Goal: Find specific page/section: Find specific page/section

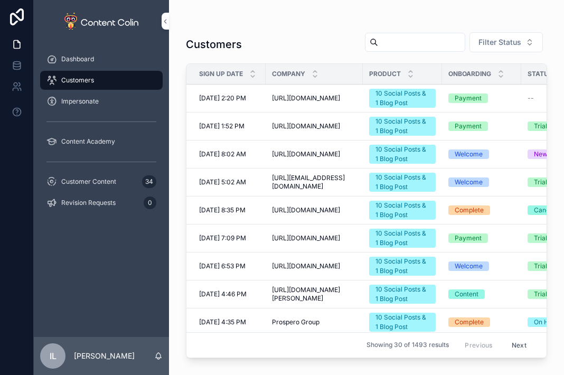
scroll to position [53, 141]
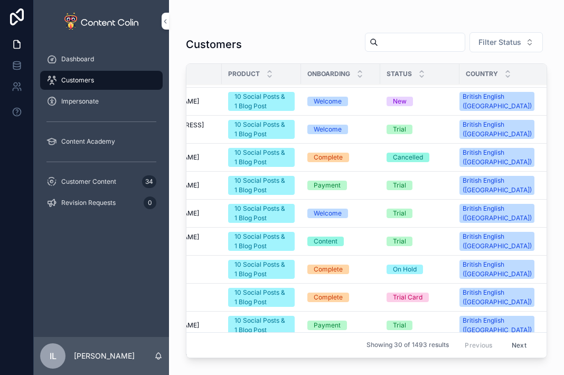
click at [87, 85] on div "Customers" at bounding box center [101, 80] width 110 height 17
click at [520, 37] on span "Filter Status" at bounding box center [499, 42] width 43 height 11
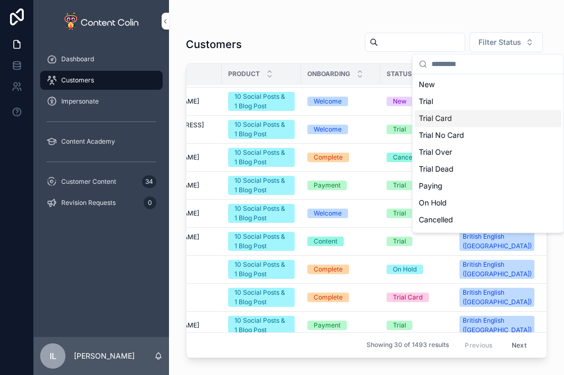
click at [452, 117] on div "Trial Card" at bounding box center [487, 118] width 147 height 17
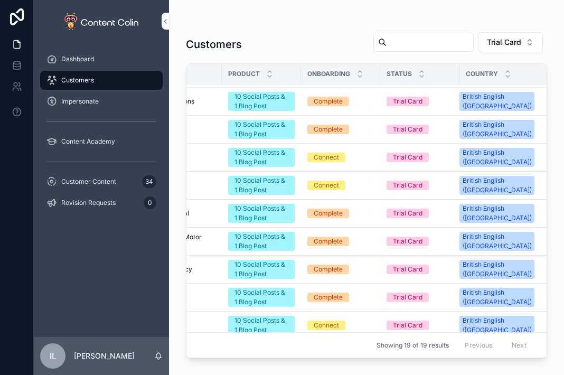
click at [501, 48] on button "Trial Card" at bounding box center [510, 42] width 65 height 20
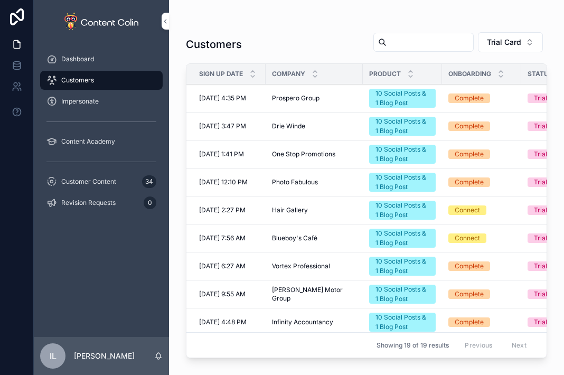
click at [510, 48] on button "Trial Card" at bounding box center [510, 42] width 65 height 20
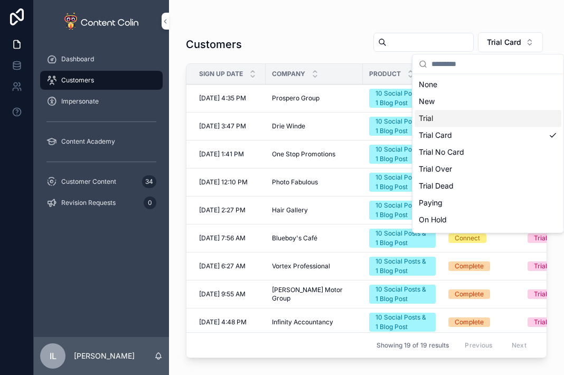
click at [450, 116] on div "Trial" at bounding box center [487, 118] width 147 height 17
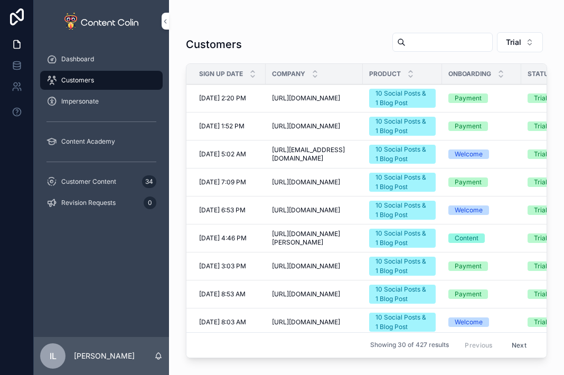
click at [287, 234] on span "[URL][DOMAIN_NAME][PERSON_NAME]" at bounding box center [314, 238] width 84 height 17
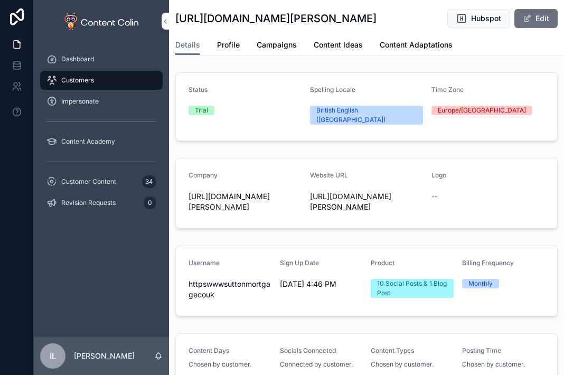
drag, startPoint x: 371, startPoint y: 10, endPoint x: 276, endPoint y: 11, distance: 95.0
click at [258, 14] on div "[URL][DOMAIN_NAME][PERSON_NAME] Hubspot Edit" at bounding box center [366, 18] width 382 height 20
click at [479, 17] on span "Hubspot" at bounding box center [486, 18] width 30 height 11
click at [481, 14] on span "Hubspot" at bounding box center [486, 18] width 30 height 11
click at [86, 84] on span "Customers" at bounding box center [77, 80] width 33 height 8
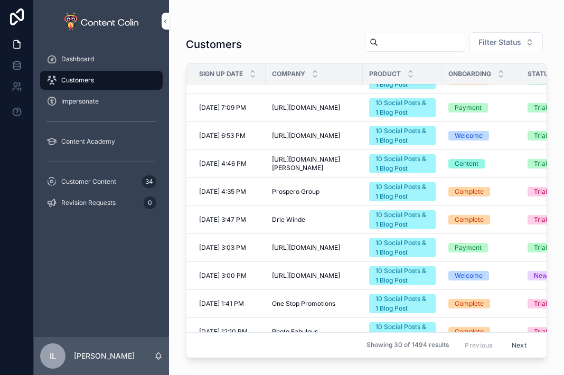
scroll to position [211, 0]
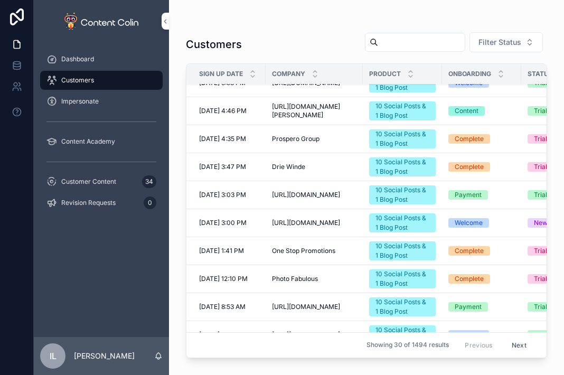
click at [315, 191] on span "[URL][DOMAIN_NAME]" at bounding box center [306, 195] width 68 height 8
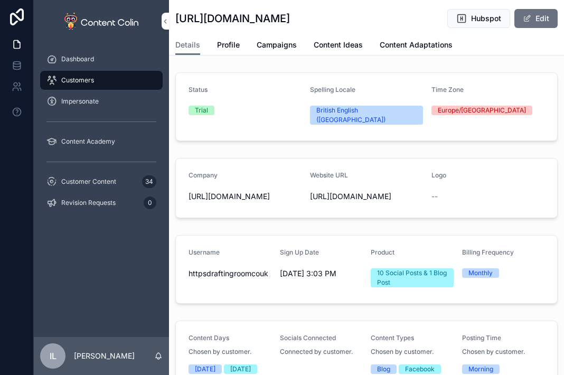
click at [463, 27] on button "Hubspot" at bounding box center [478, 18] width 63 height 19
click at [97, 78] on div "Customers" at bounding box center [101, 80] width 110 height 17
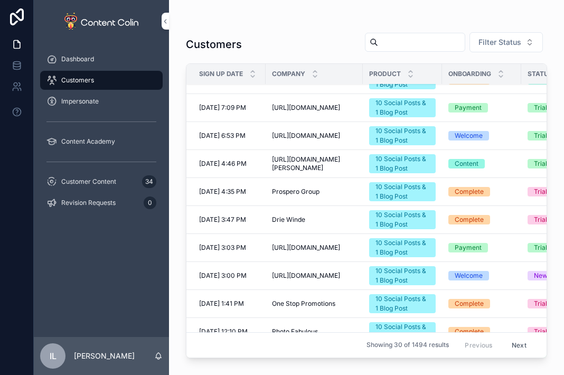
scroll to position [211, 0]
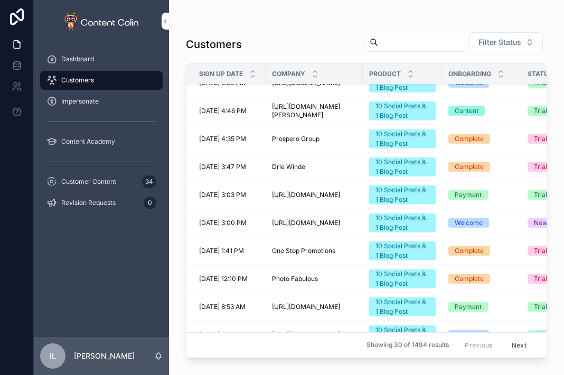
click at [301, 246] on span "One Stop Promotions" at bounding box center [303, 250] width 63 height 8
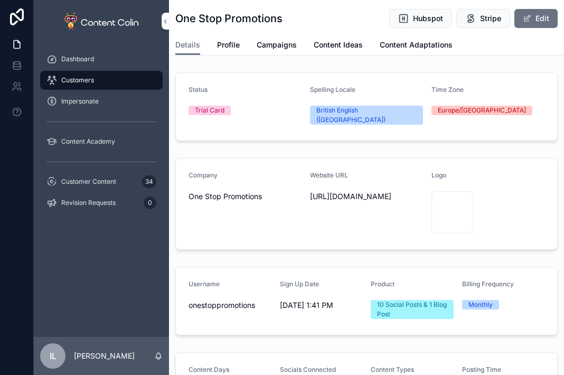
click at [420, 20] on span "Hubspot" at bounding box center [428, 18] width 30 height 11
click at [118, 80] on div "Customers" at bounding box center [101, 80] width 110 height 17
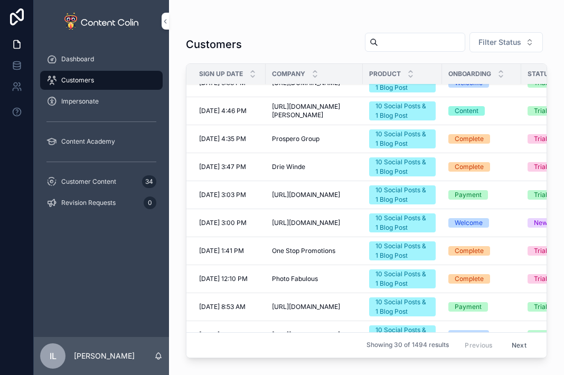
scroll to position [264, 0]
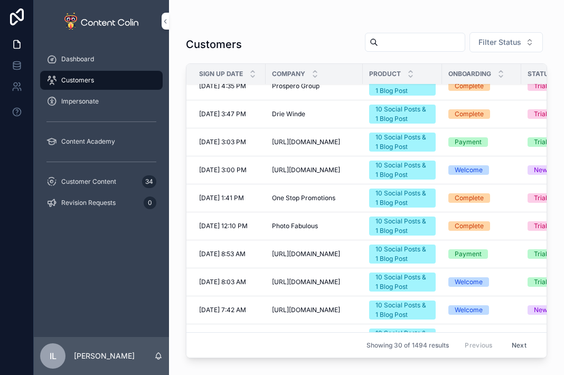
click at [317, 250] on span "[URL][DOMAIN_NAME]" at bounding box center [306, 254] width 68 height 8
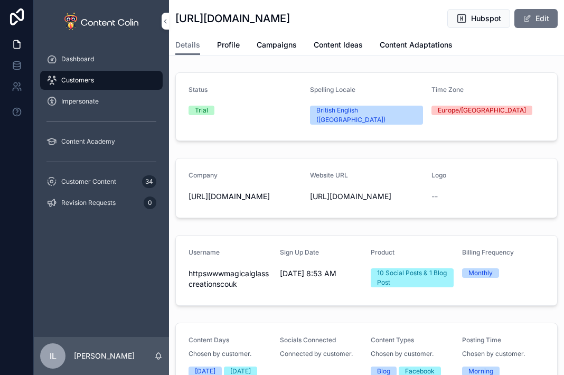
click at [493, 21] on button "Hubspot" at bounding box center [478, 18] width 63 height 19
click at [471, 16] on span "Hubspot" at bounding box center [486, 18] width 30 height 11
click at [93, 78] on div "Customers" at bounding box center [101, 80] width 110 height 17
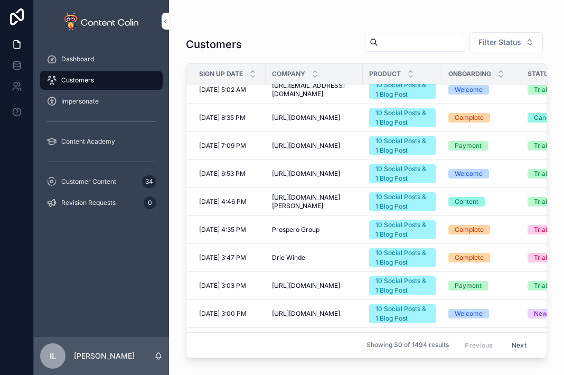
scroll to position [317, 0]
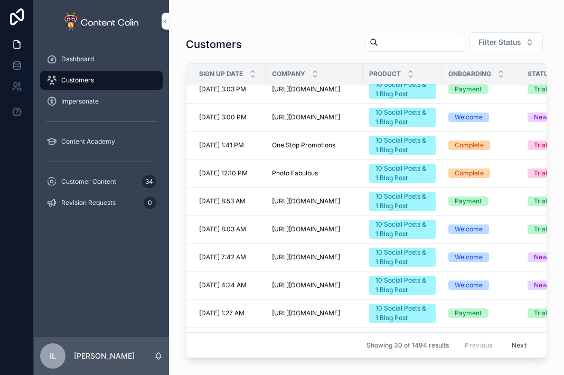
click at [320, 225] on span "[URL][DOMAIN_NAME]" at bounding box center [306, 229] width 68 height 8
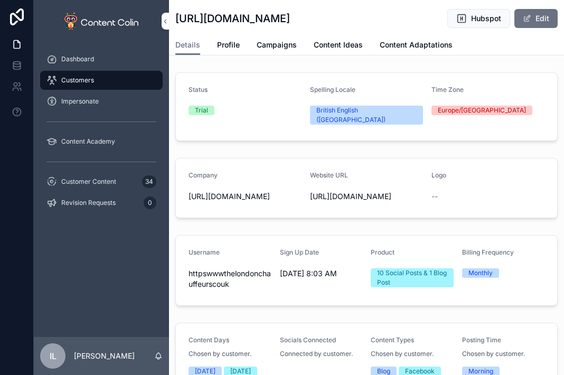
click at [460, 18] on button "Hubspot" at bounding box center [478, 18] width 63 height 19
click at [478, 22] on span "Hubspot" at bounding box center [486, 18] width 30 height 11
click at [477, 20] on span "Hubspot" at bounding box center [486, 18] width 30 height 11
click at [471, 15] on span "Hubspot" at bounding box center [486, 18] width 30 height 11
click at [111, 79] on div "Customers" at bounding box center [101, 80] width 110 height 17
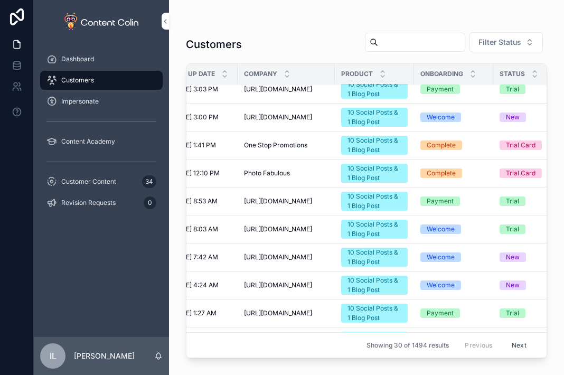
scroll to position [317, 26]
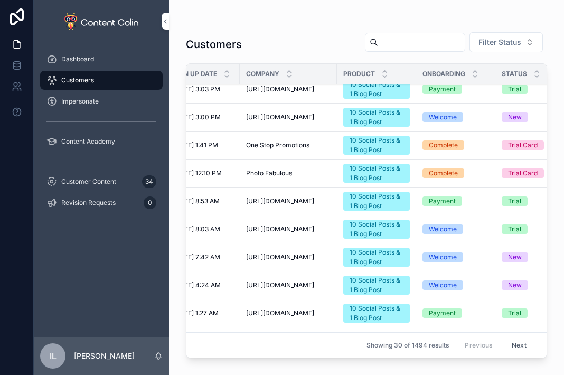
click at [282, 253] on span "[URL][DOMAIN_NAME]" at bounding box center [280, 257] width 68 height 8
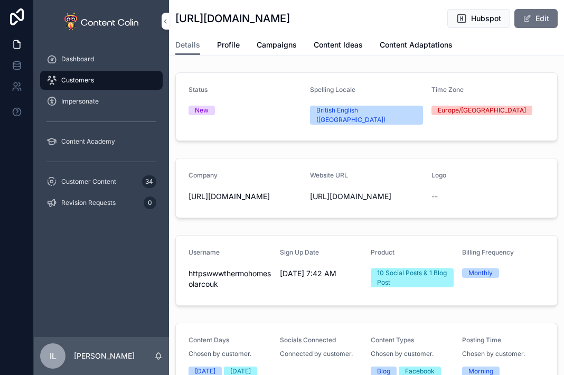
click at [471, 20] on span "Hubspot" at bounding box center [486, 18] width 30 height 11
click at [98, 80] on div "Customers" at bounding box center [101, 80] width 110 height 17
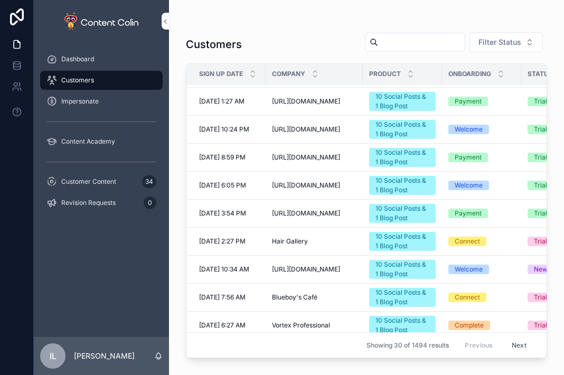
scroll to position [476, 0]
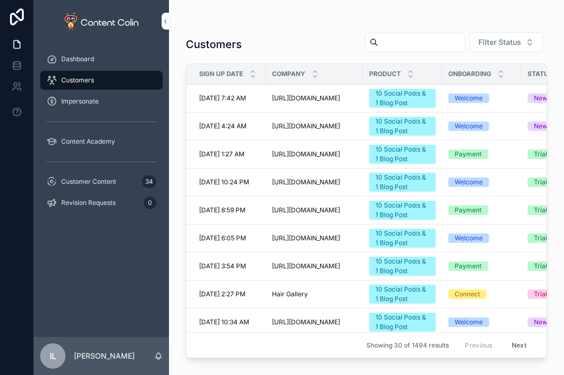
click at [317, 179] on span "[URL][DOMAIN_NAME]" at bounding box center [306, 182] width 68 height 8
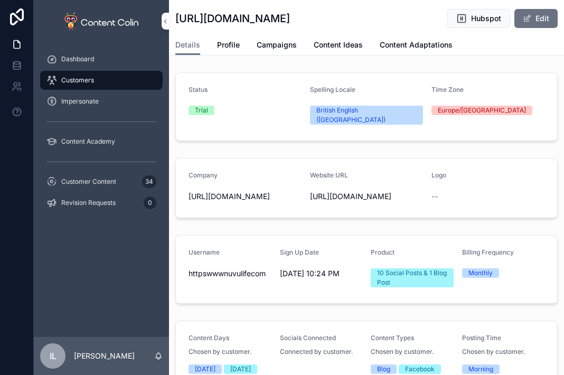
click at [478, 18] on span "Hubspot" at bounding box center [486, 18] width 30 height 11
click at [462, 14] on button "Hubspot" at bounding box center [478, 18] width 63 height 19
click at [103, 77] on div "Customers" at bounding box center [101, 80] width 110 height 17
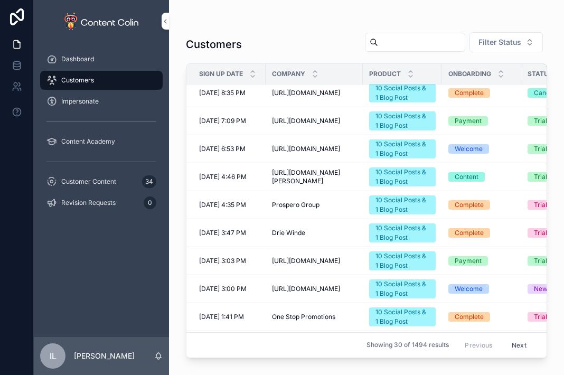
scroll to position [158, 0]
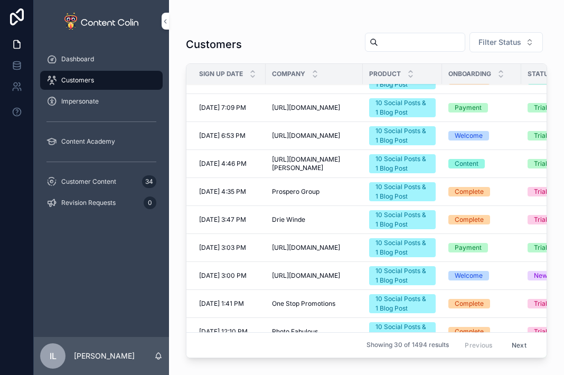
click at [326, 271] on span "[URL][DOMAIN_NAME]" at bounding box center [306, 275] width 68 height 8
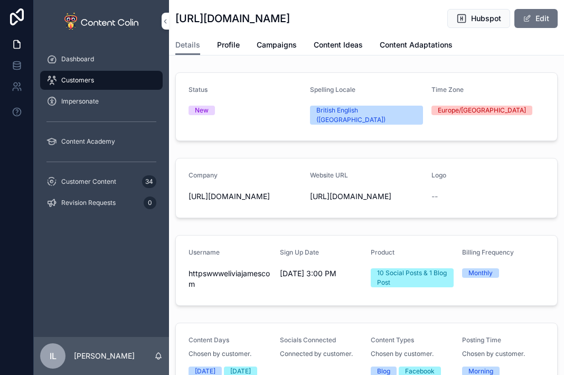
click at [485, 18] on span "Hubspot" at bounding box center [486, 18] width 30 height 11
click at [102, 76] on div "Customers" at bounding box center [101, 80] width 110 height 17
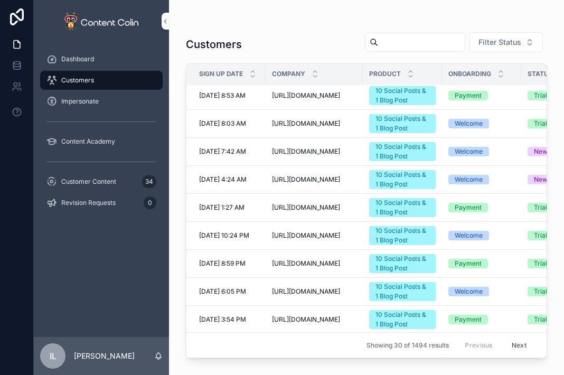
scroll to position [476, 0]
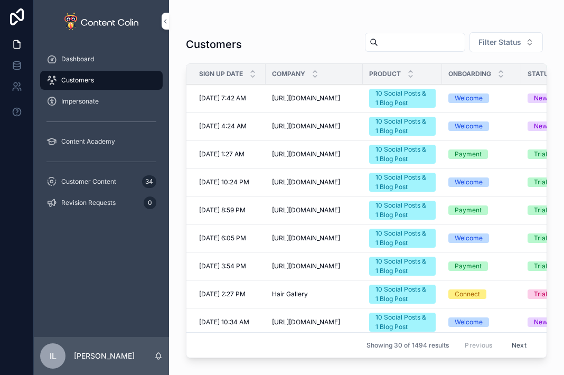
click at [315, 207] on span "[URL][DOMAIN_NAME]" at bounding box center [306, 210] width 68 height 8
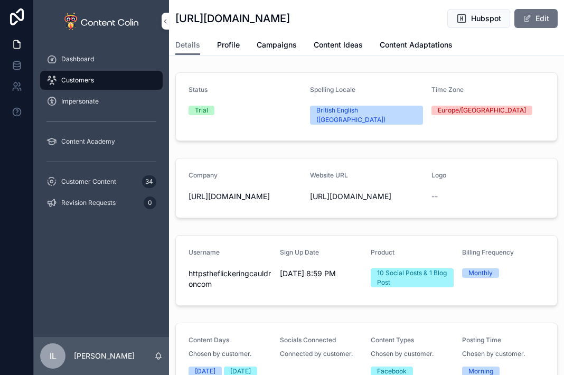
click at [497, 25] on button "Hubspot" at bounding box center [478, 18] width 63 height 19
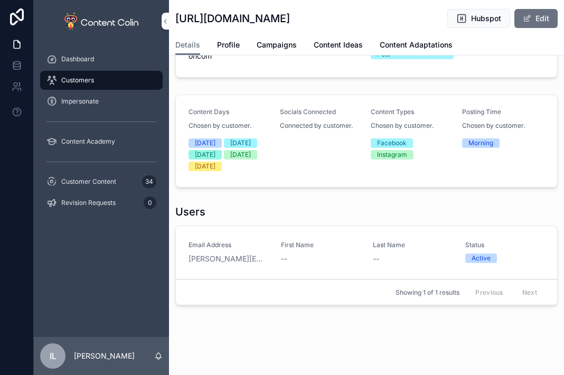
scroll to position [233, 0]
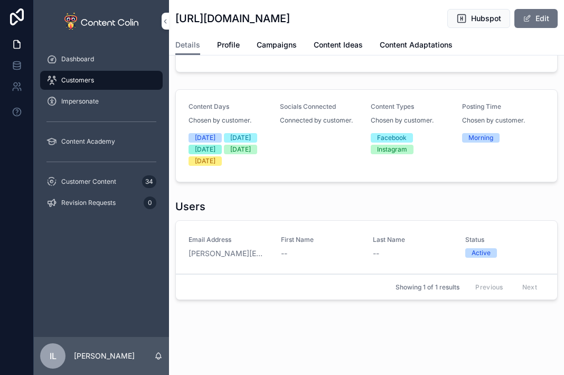
click at [471, 14] on span "Hubspot" at bounding box center [486, 18] width 30 height 11
click at [83, 79] on span "Customers" at bounding box center [77, 80] width 33 height 8
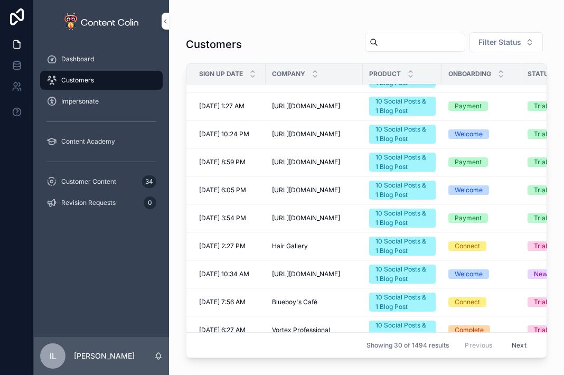
scroll to position [528, 0]
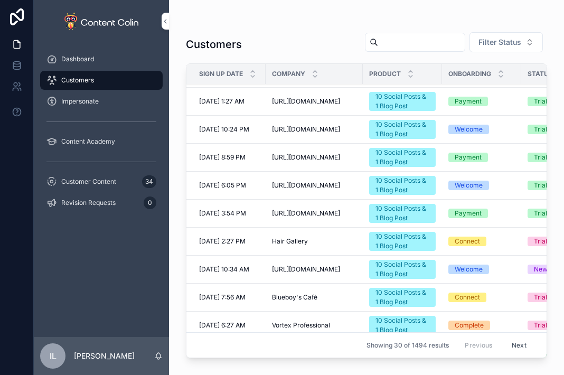
click at [326, 174] on td "[URL][DOMAIN_NAME] [URL][DOMAIN_NAME]" at bounding box center [313, 186] width 97 height 28
click at [323, 181] on span "[URL][DOMAIN_NAME]" at bounding box center [306, 185] width 68 height 8
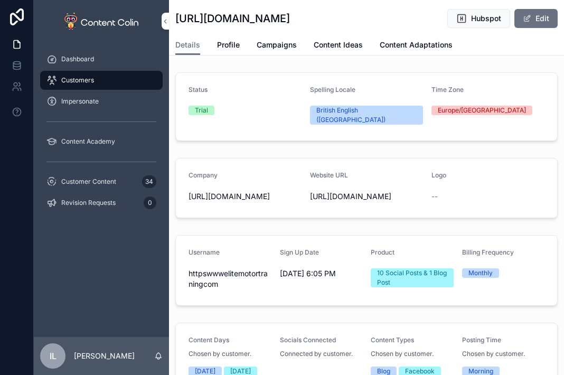
click at [473, 16] on span "Hubspot" at bounding box center [486, 18] width 30 height 11
click at [79, 78] on span "Customers" at bounding box center [77, 80] width 33 height 8
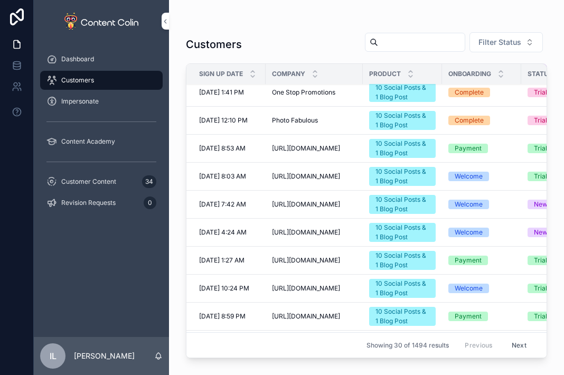
scroll to position [595, 0]
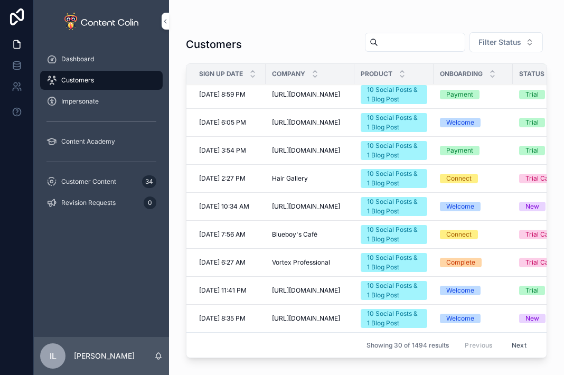
click at [320, 146] on span "[URL][DOMAIN_NAME]" at bounding box center [306, 150] width 68 height 8
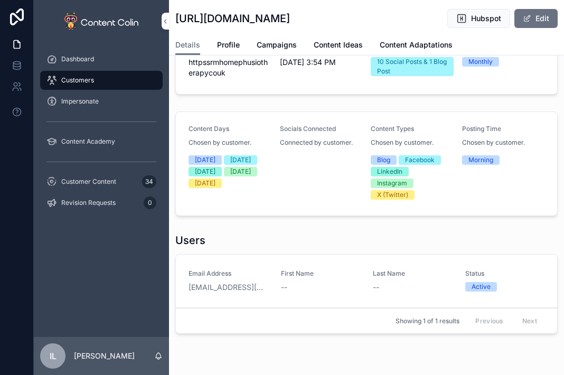
scroll to position [53, 0]
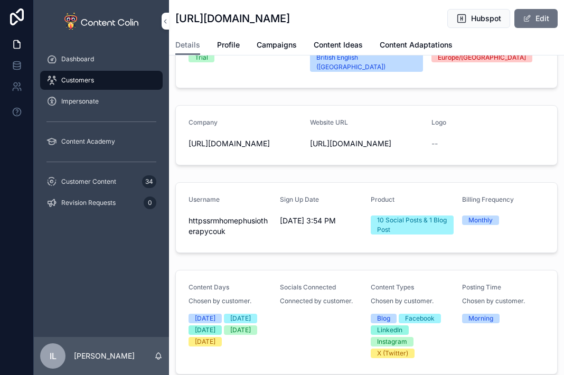
click at [471, 18] on span "Hubspot" at bounding box center [486, 18] width 30 height 11
click at [471, 17] on span "Hubspot" at bounding box center [486, 18] width 30 height 11
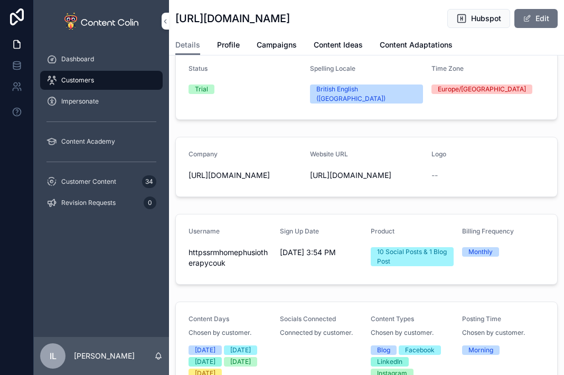
scroll to position [0, 0]
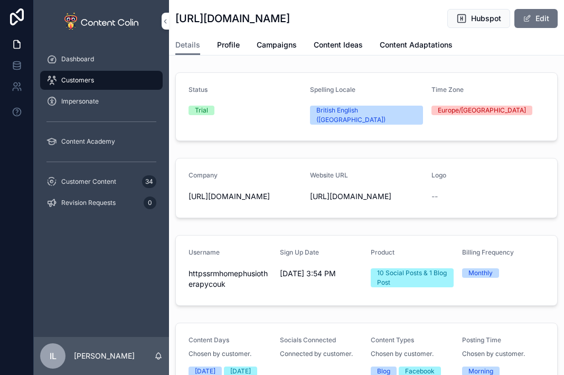
click at [121, 79] on div "Customers" at bounding box center [101, 80] width 110 height 17
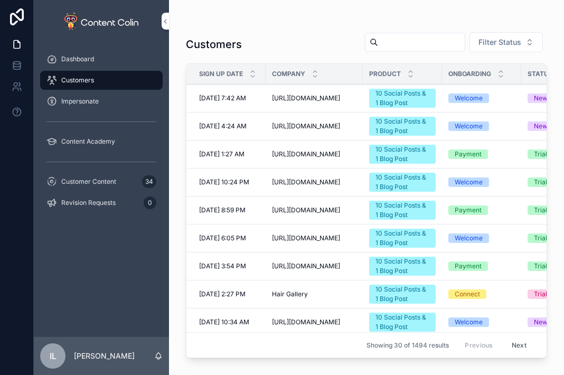
scroll to position [528, 0]
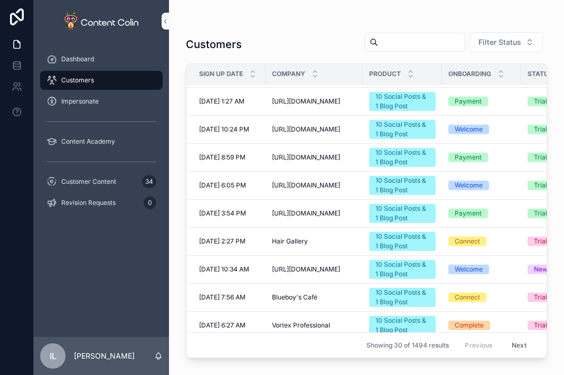
click at [299, 265] on span "[URL][DOMAIN_NAME]" at bounding box center [306, 269] width 68 height 8
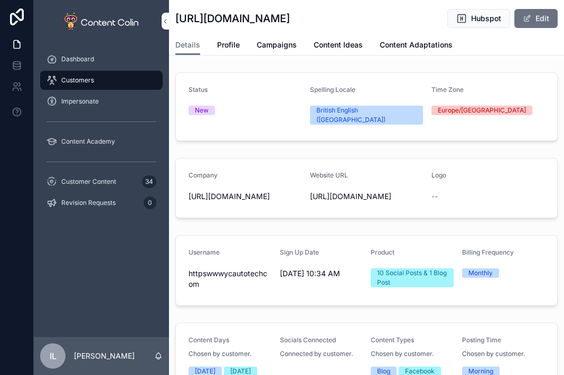
click at [461, 27] on button "Hubspot" at bounding box center [478, 18] width 63 height 19
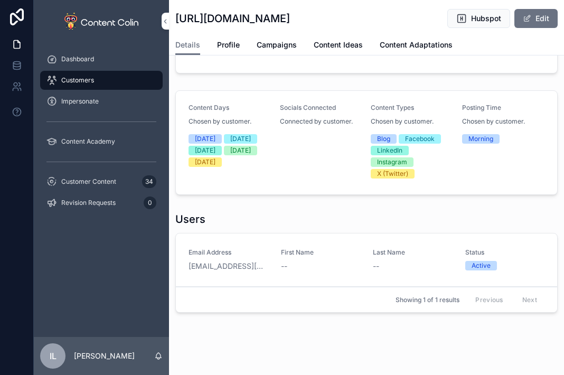
scroll to position [234, 0]
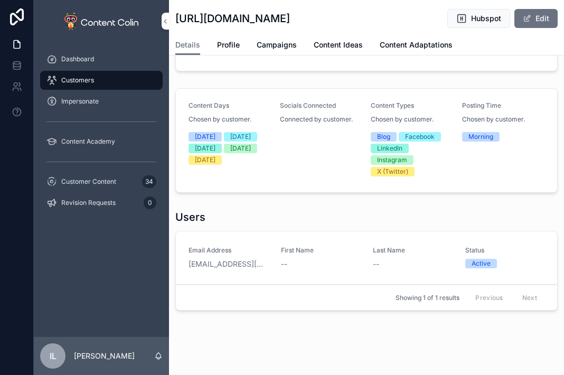
click at [106, 80] on div "Customers" at bounding box center [101, 80] width 110 height 17
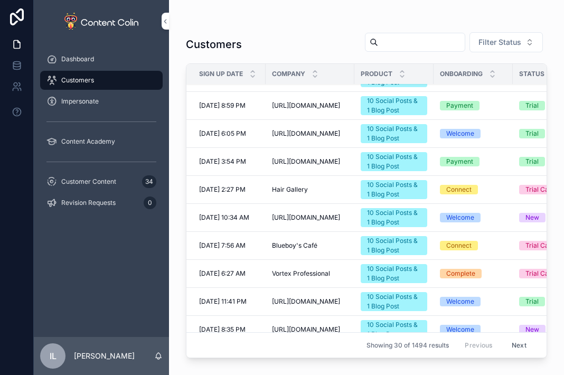
scroll to position [595, 0]
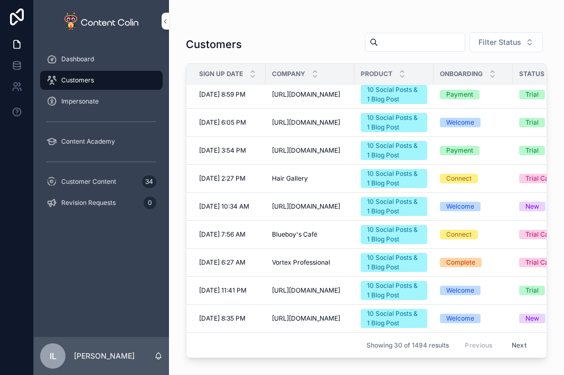
click at [326, 314] on span "[URL][DOMAIN_NAME]" at bounding box center [306, 318] width 68 height 8
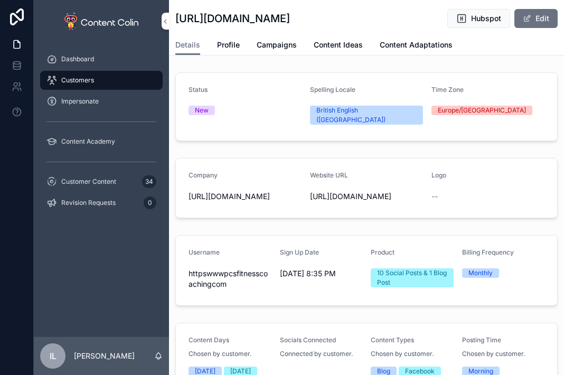
click at [475, 23] on span "Hubspot" at bounding box center [486, 18] width 30 height 11
click at [456, 21] on icon "scrollable content" at bounding box center [461, 18] width 11 height 11
click at [95, 79] on div "Customers" at bounding box center [101, 80] width 110 height 17
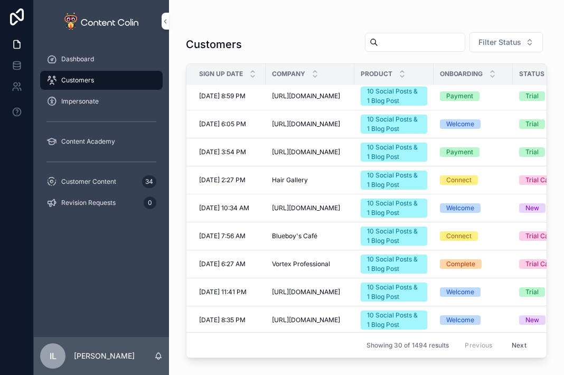
scroll to position [595, 0]
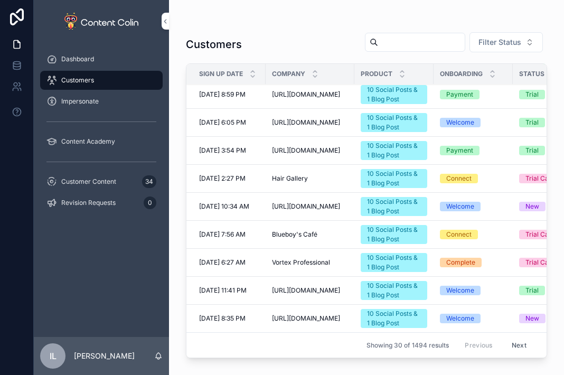
click at [512, 337] on button "Next" at bounding box center [519, 345] width 30 height 16
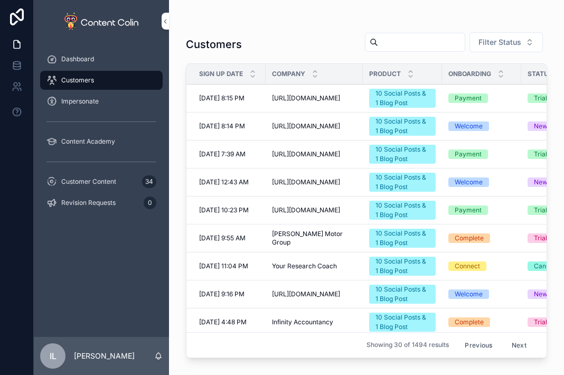
click at [297, 94] on span "[URL][DOMAIN_NAME]" at bounding box center [306, 98] width 68 height 8
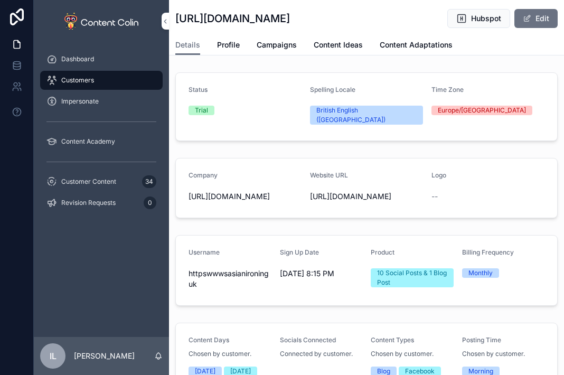
click at [479, 15] on span "Hubspot" at bounding box center [486, 18] width 30 height 11
click at [84, 77] on span "Customers" at bounding box center [77, 80] width 33 height 8
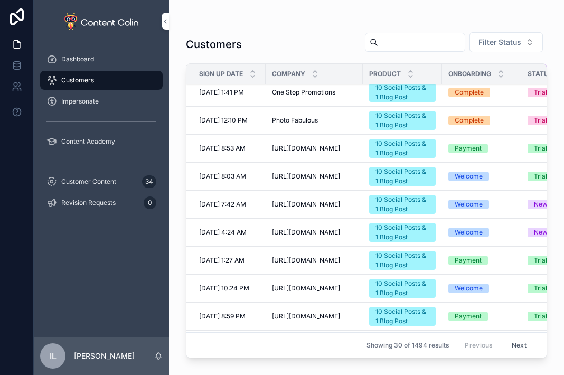
scroll to position [595, 0]
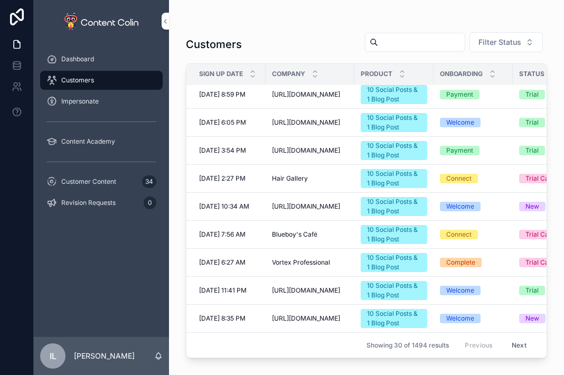
click at [512, 339] on button "Next" at bounding box center [519, 345] width 30 height 16
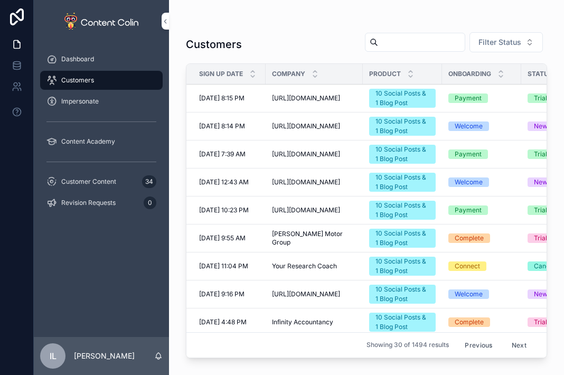
click at [293, 125] on span "[URL][DOMAIN_NAME]" at bounding box center [306, 126] width 68 height 8
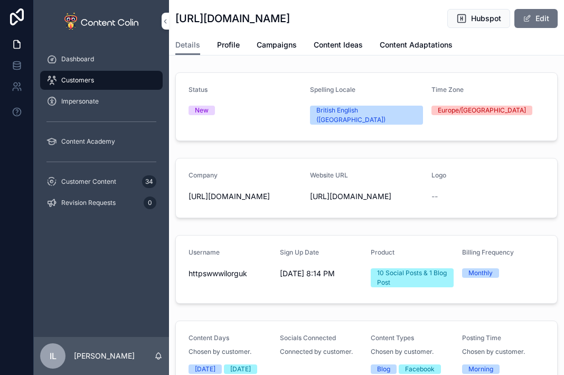
click at [464, 8] on div "[URL][DOMAIN_NAME] Hubspot Edit" at bounding box center [366, 17] width 382 height 35
click at [456, 23] on icon "scrollable content" at bounding box center [461, 18] width 11 height 11
